Goal: Task Accomplishment & Management: Use online tool/utility

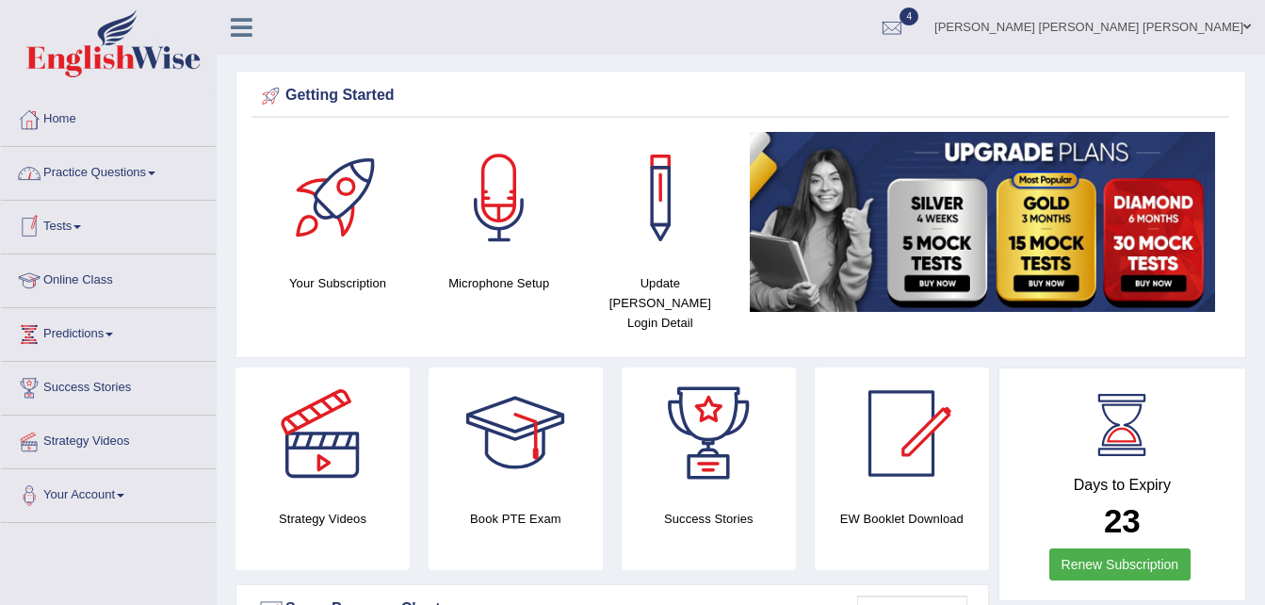
click at [154, 170] on link "Practice Questions" at bounding box center [108, 170] width 215 height 47
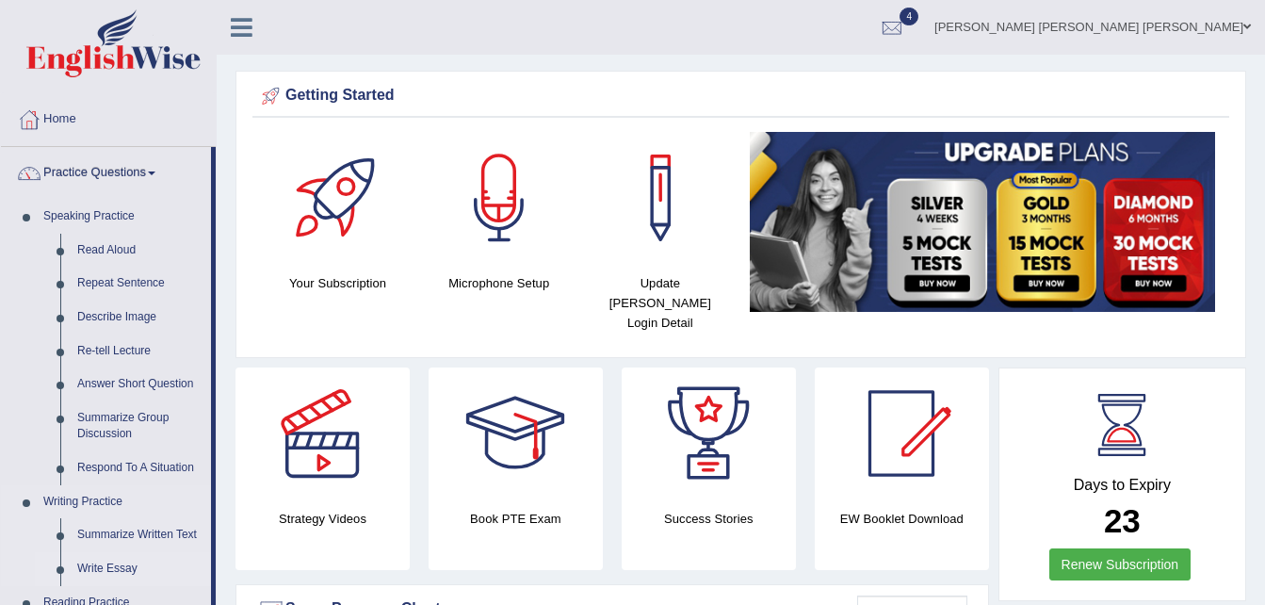
click at [105, 560] on link "Write Essay" at bounding box center [140, 569] width 142 height 34
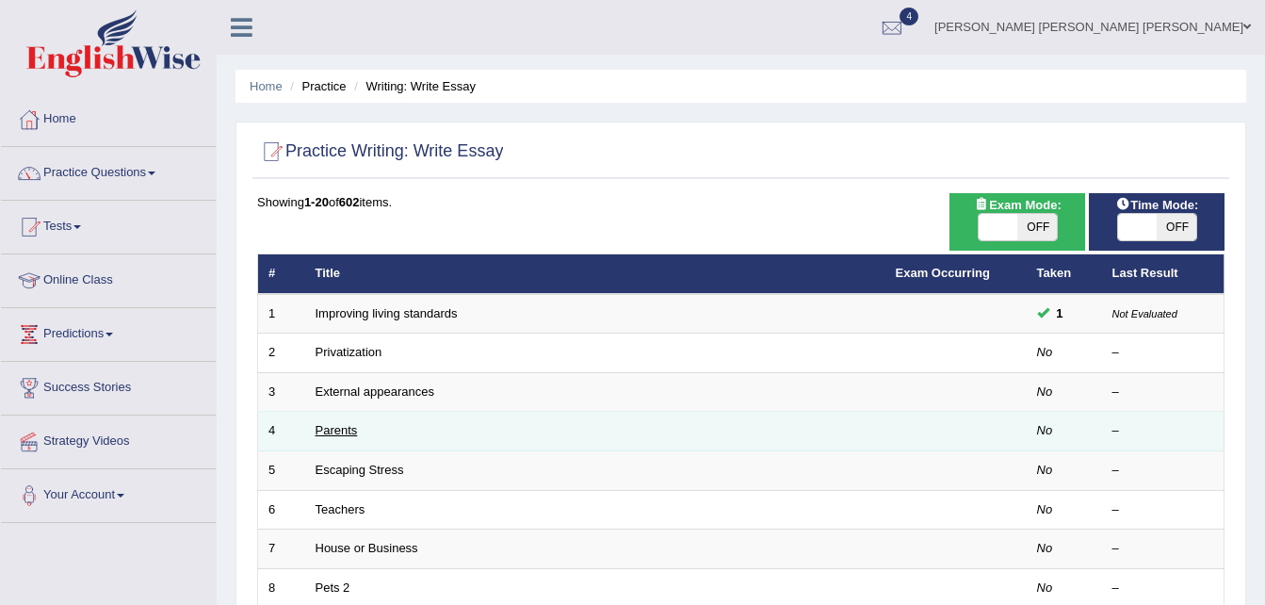
click at [341, 427] on link "Parents" at bounding box center [337, 430] width 42 height 14
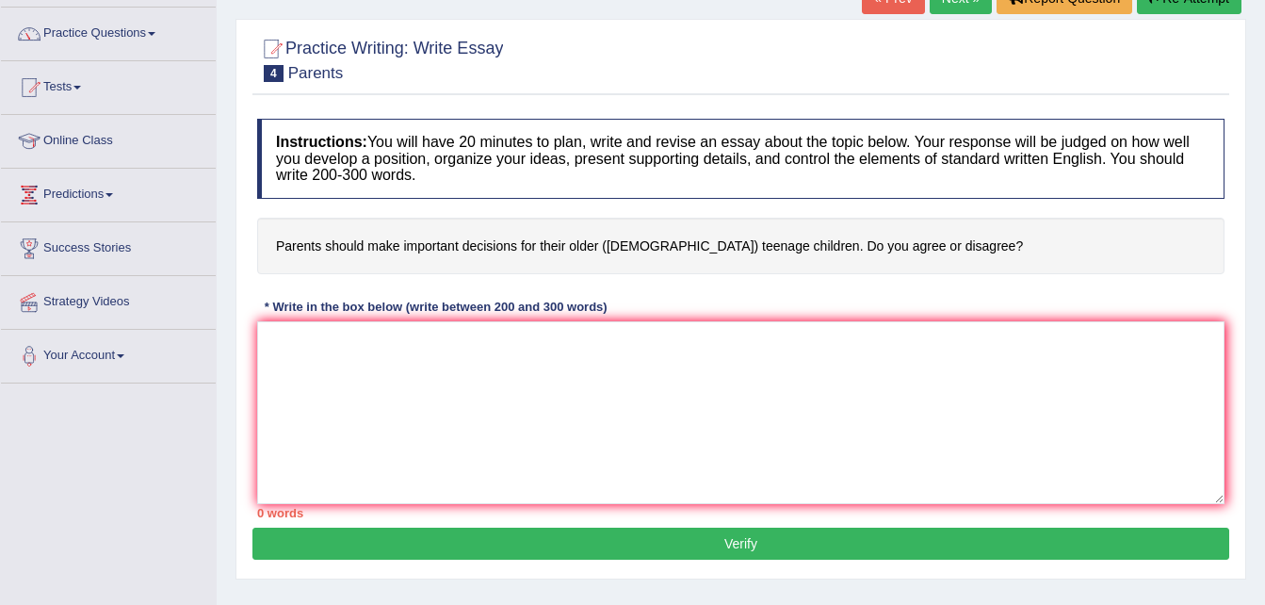
scroll to position [140, 0]
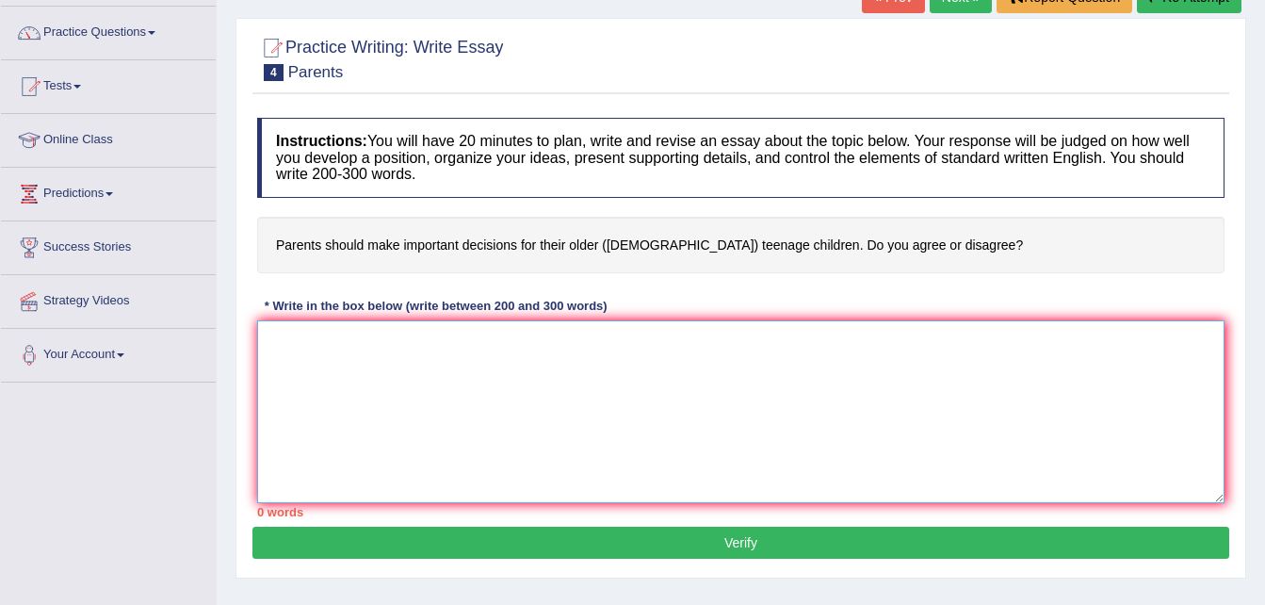
click at [269, 341] on textarea at bounding box center [740, 411] width 967 height 183
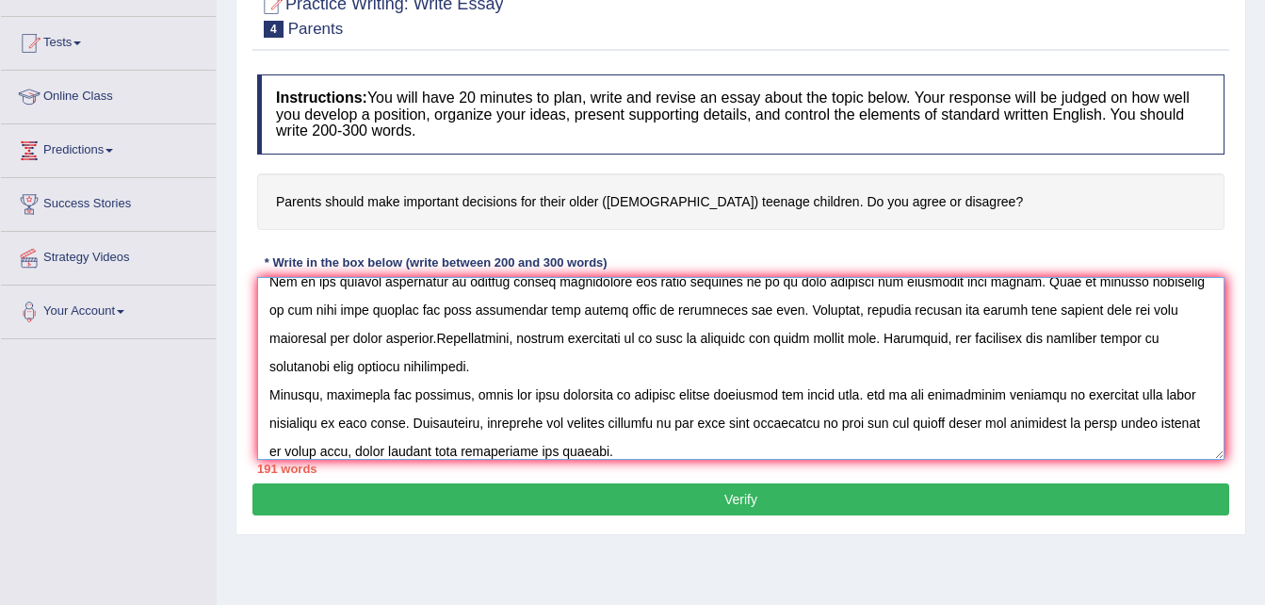
scroll to position [129, 0]
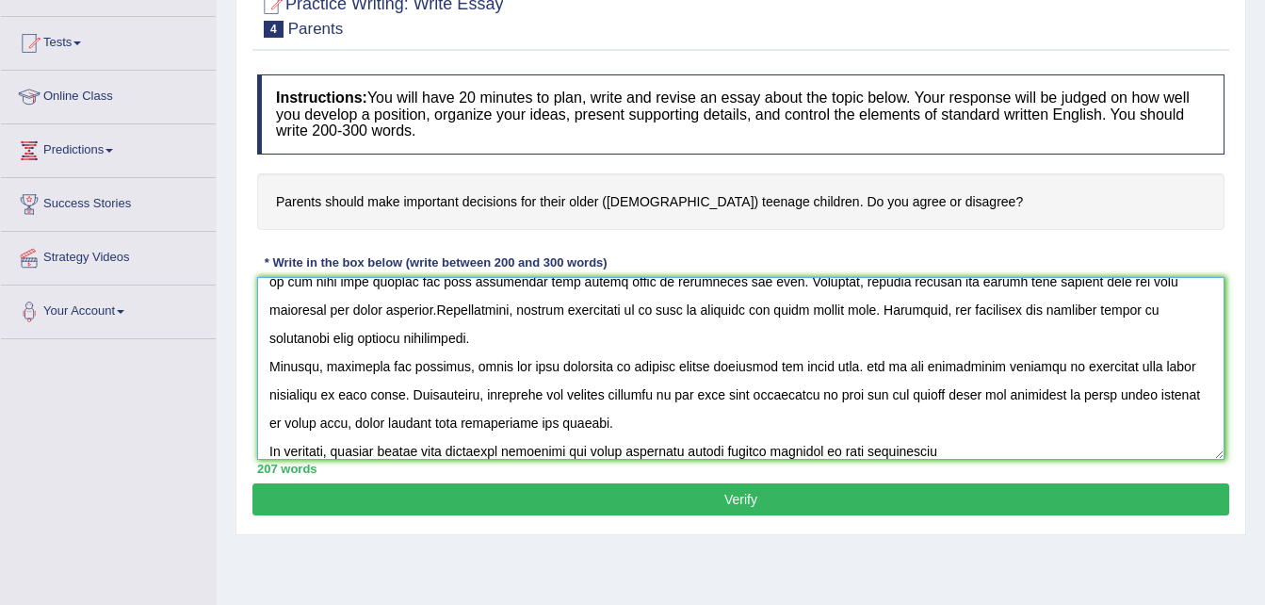
click at [877, 447] on textarea at bounding box center [740, 368] width 967 height 183
click at [969, 453] on textarea at bounding box center [740, 368] width 967 height 183
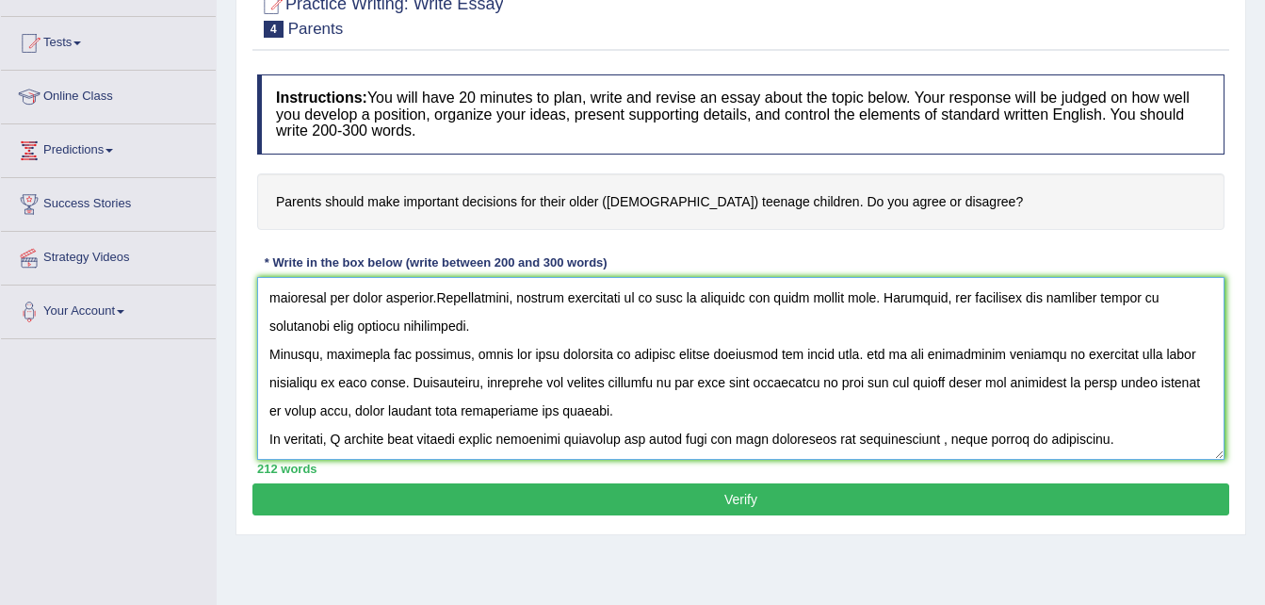
scroll to position [0, 0]
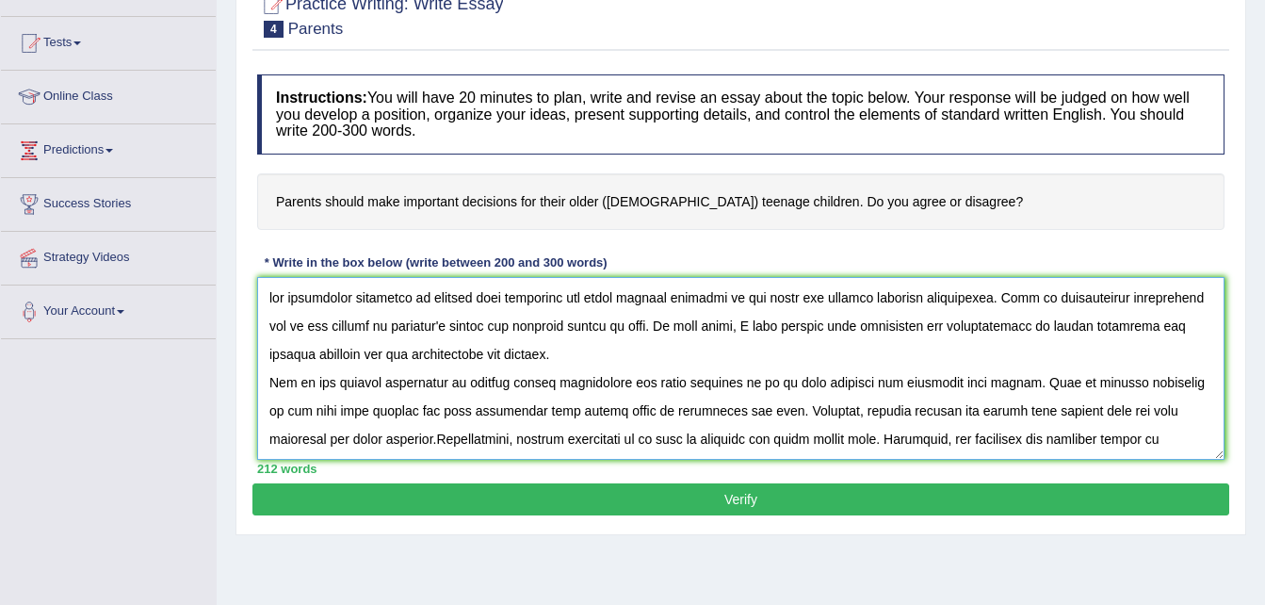
click at [283, 297] on textarea at bounding box center [740, 368] width 967 height 183
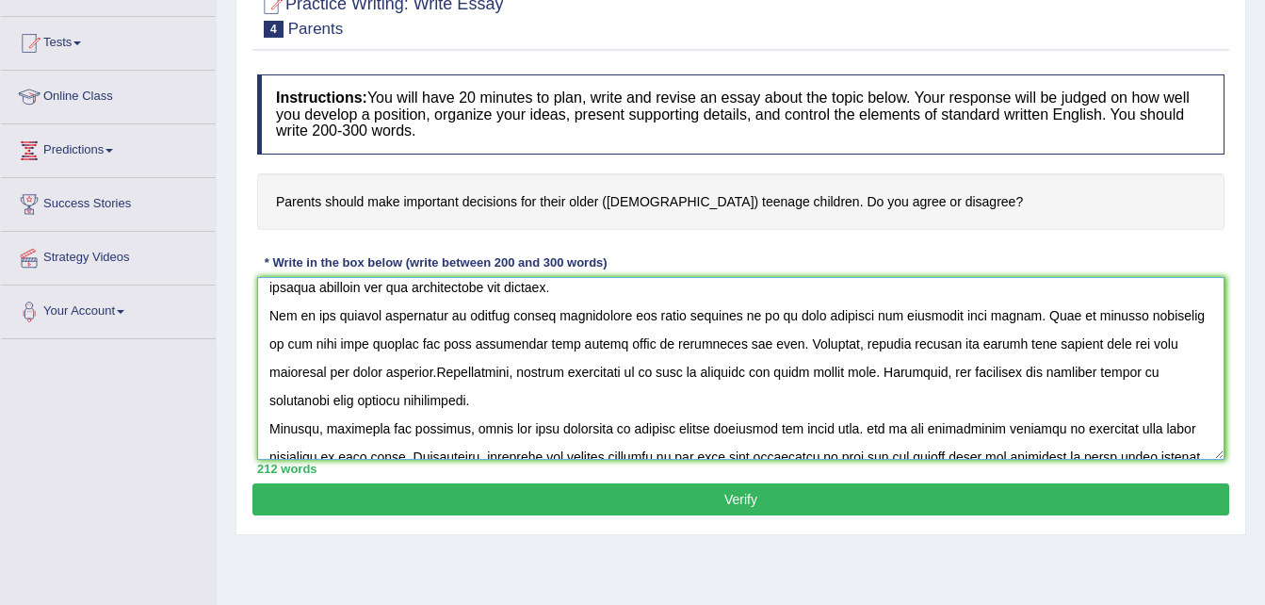
scroll to position [72, 0]
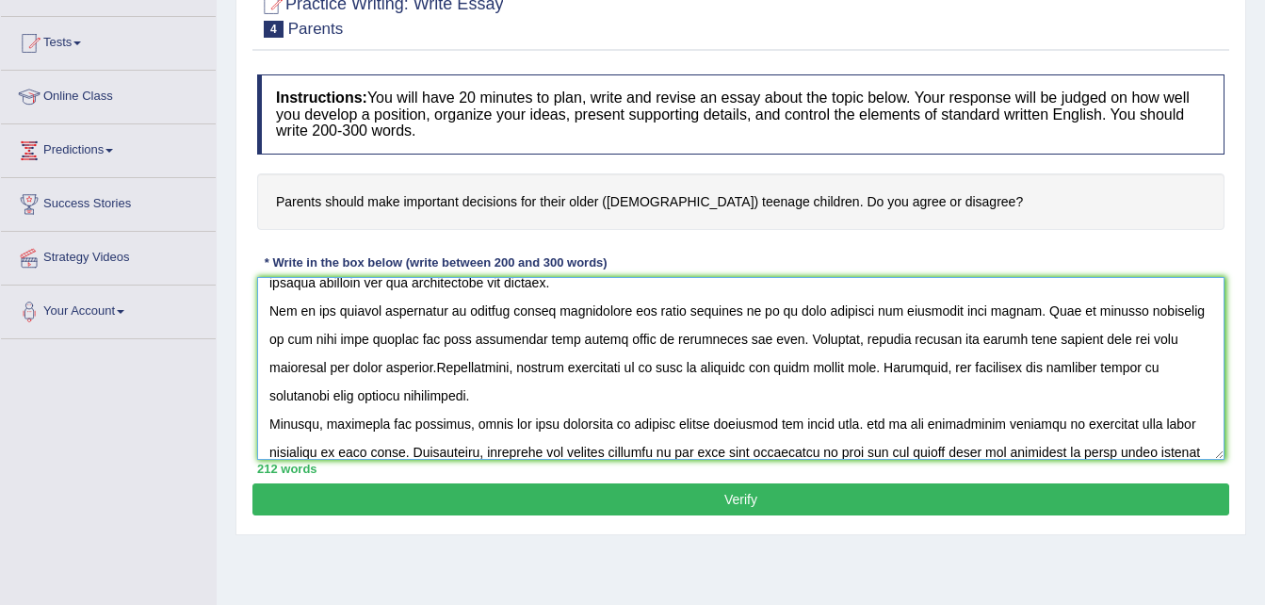
click at [557, 339] on textarea at bounding box center [740, 368] width 967 height 183
click at [957, 333] on textarea at bounding box center [740, 368] width 967 height 183
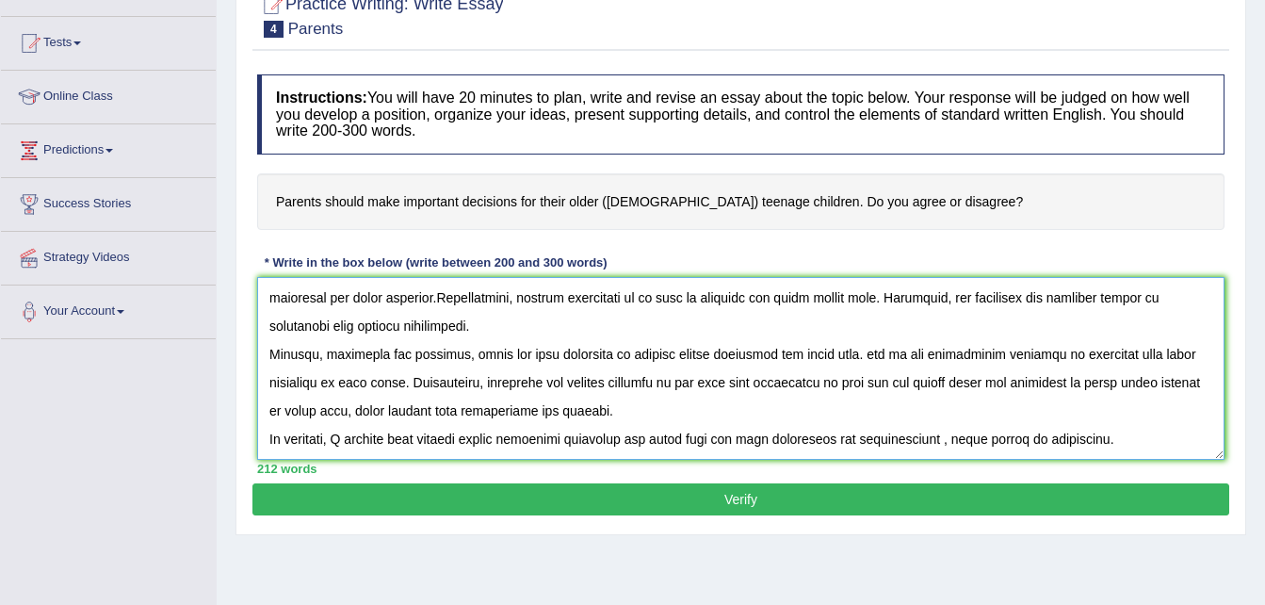
click at [358, 380] on textarea at bounding box center [740, 368] width 967 height 183
click at [607, 403] on textarea at bounding box center [740, 368] width 967 height 183
click at [1072, 382] on textarea at bounding box center [740, 368] width 967 height 183
type textarea "The increasing influence of parents make decisions for their teenage children o…"
click at [978, 501] on button "Verify" at bounding box center [740, 499] width 977 height 32
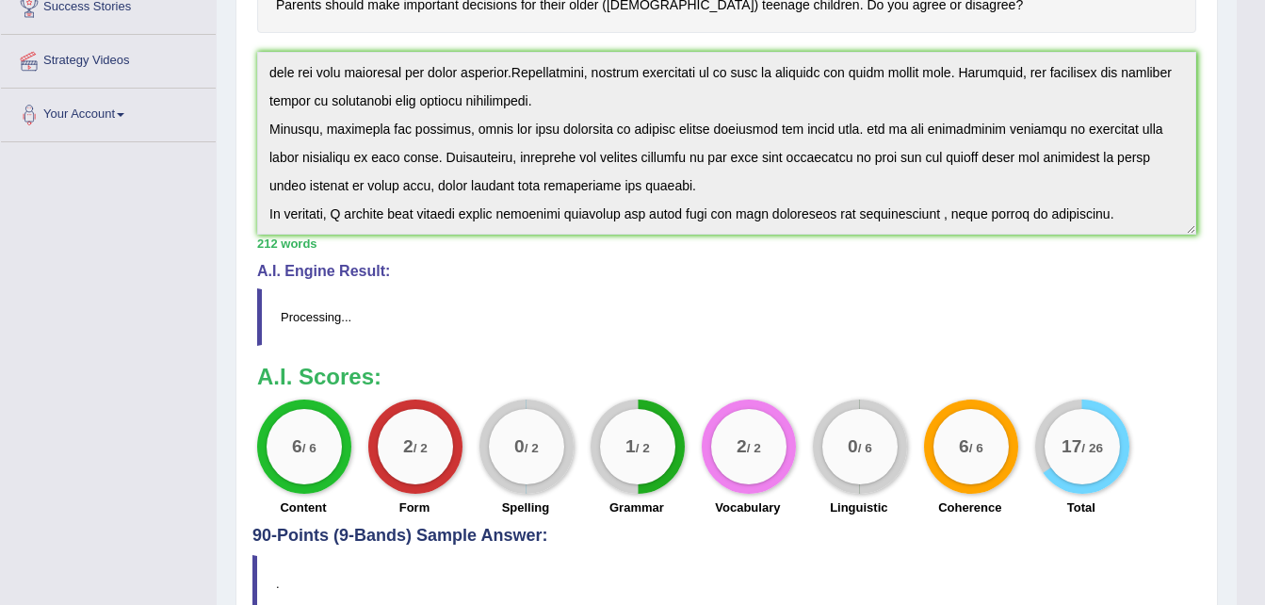
scroll to position [384, 0]
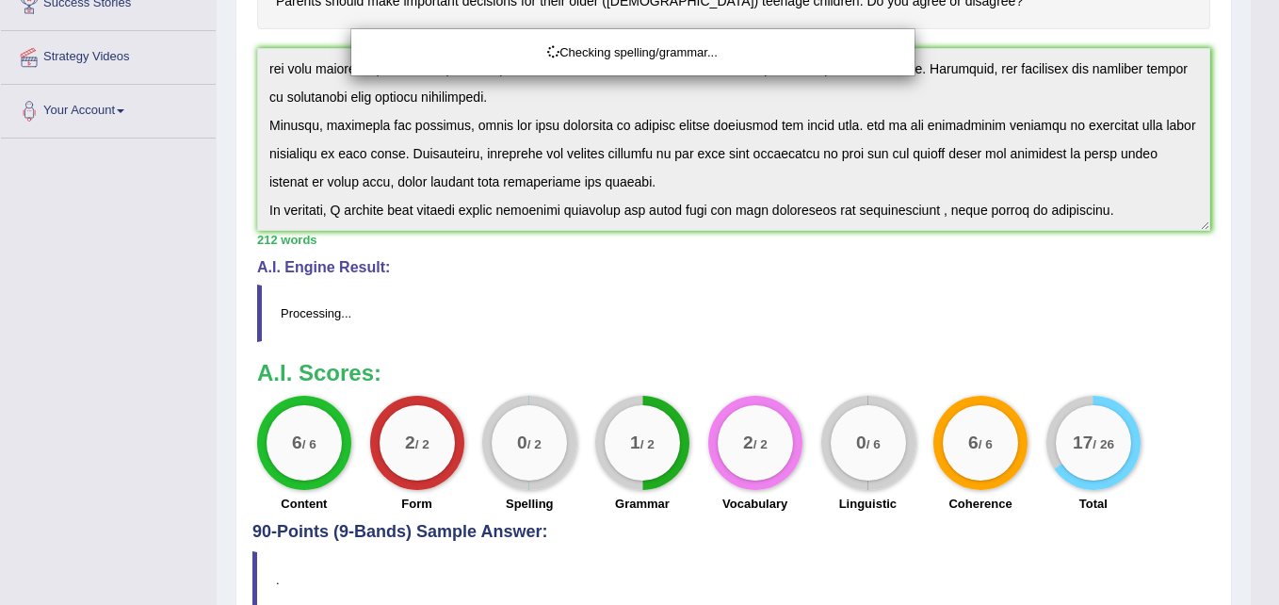
drag, startPoint x: 1265, startPoint y: 302, endPoint x: 1202, endPoint y: 518, distance: 224.7
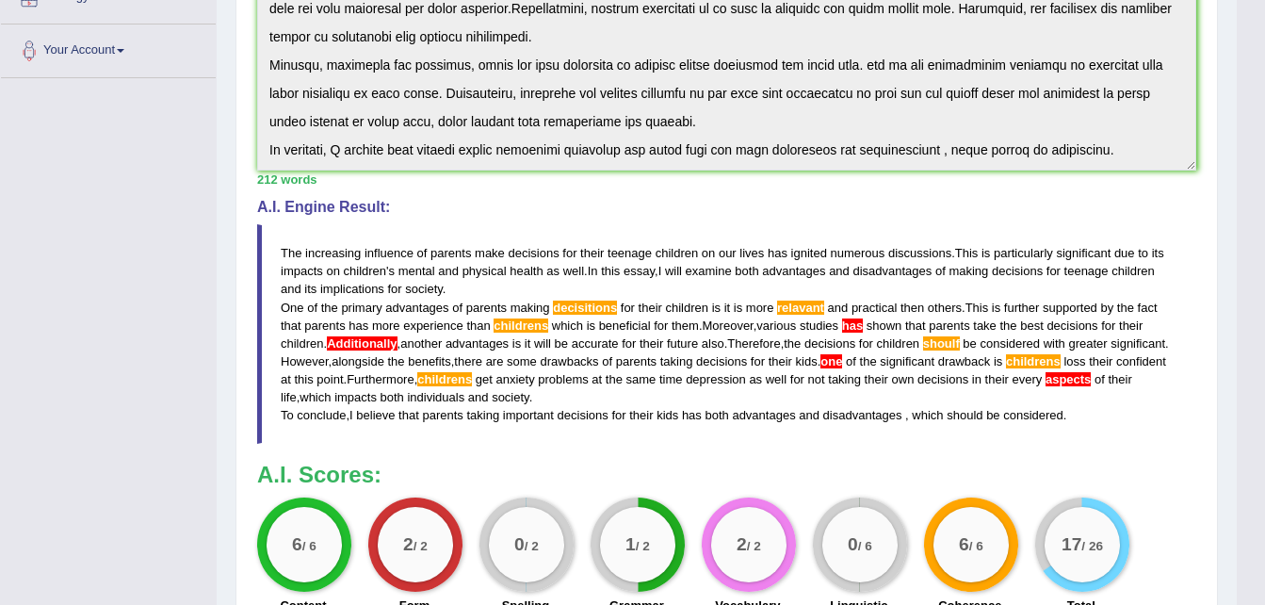
scroll to position [398, 0]
